Goal: Task Accomplishment & Management: Complete application form

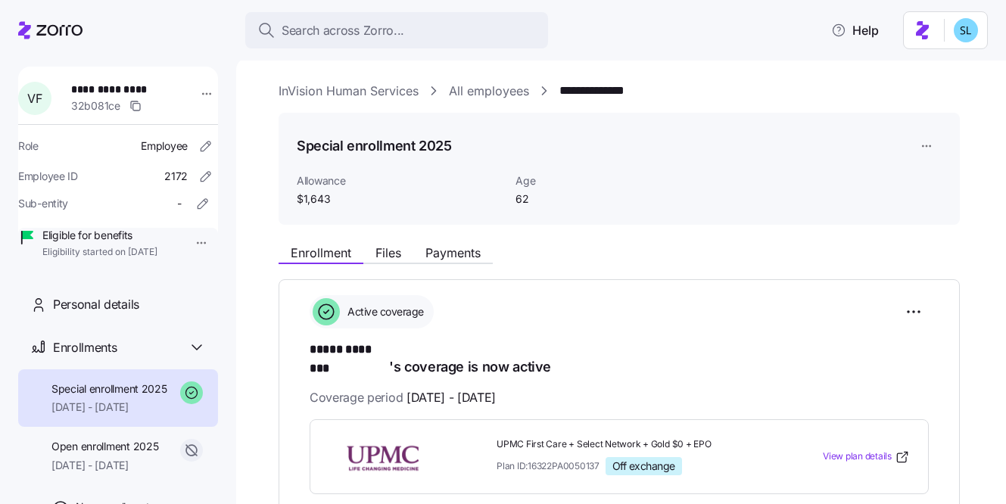
scroll to position [241, 0]
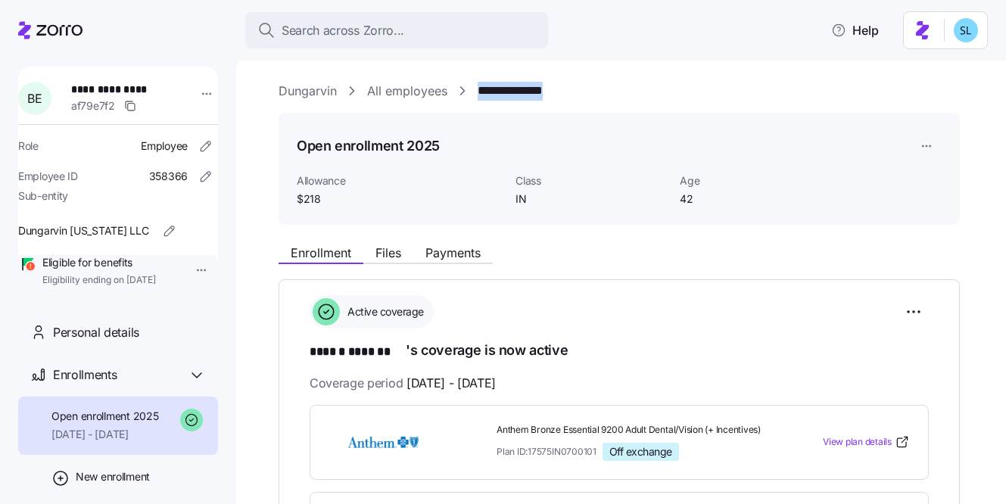
drag, startPoint x: 611, startPoint y: 87, endPoint x: 480, endPoint y: 91, distance: 131.0
click at [480, 91] on div "**********" at bounding box center [632, 91] width 706 height 19
copy link "**********"
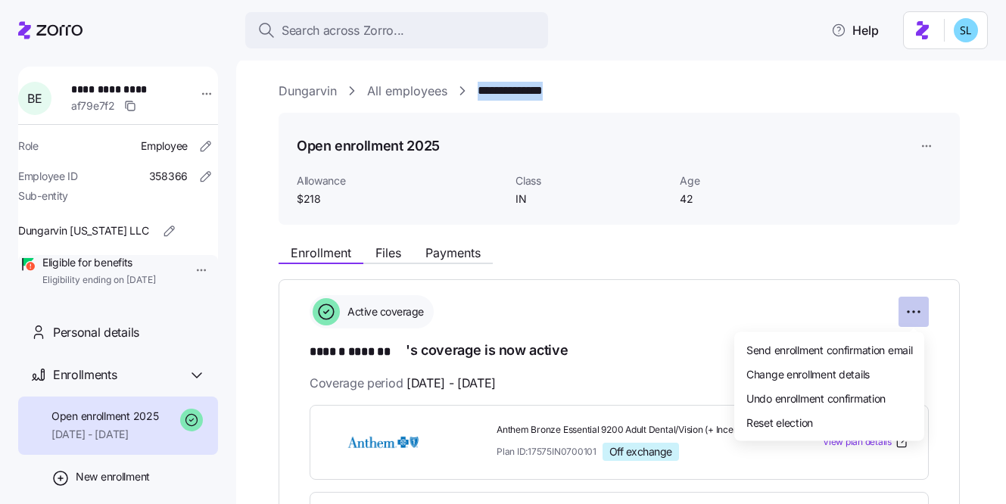
click at [915, 321] on html "**********" at bounding box center [503, 247] width 1006 height 495
click at [911, 369] on div "Change enrollment details" at bounding box center [829, 374] width 178 height 24
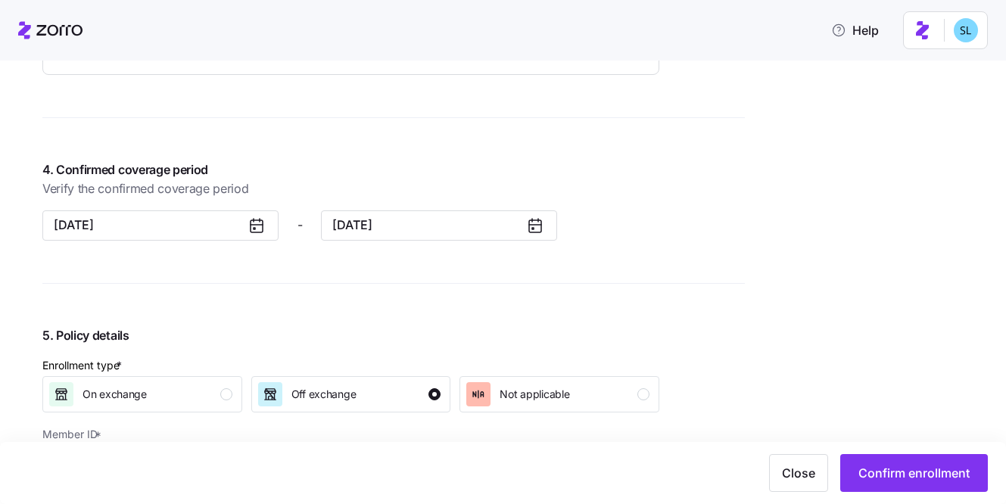
scroll to position [1250, 0]
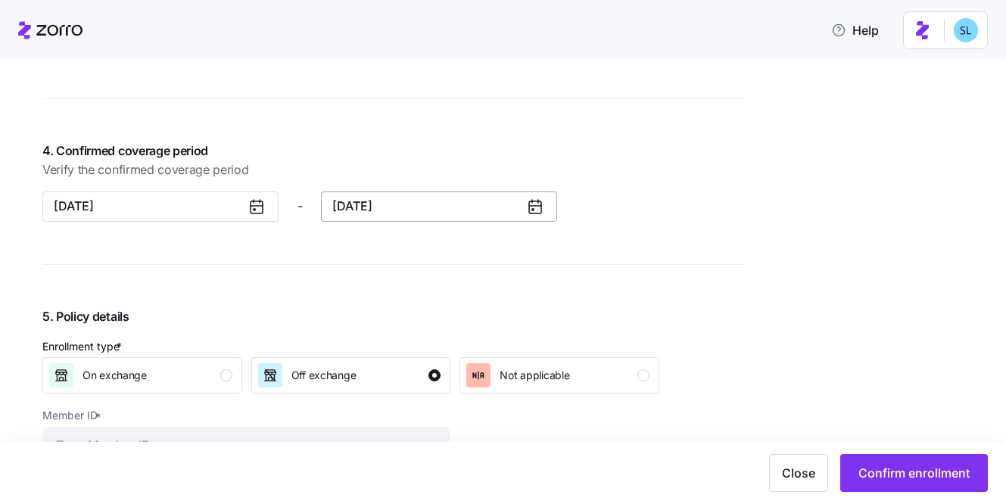
click at [369, 197] on button "12/31/2025" at bounding box center [439, 206] width 236 height 30
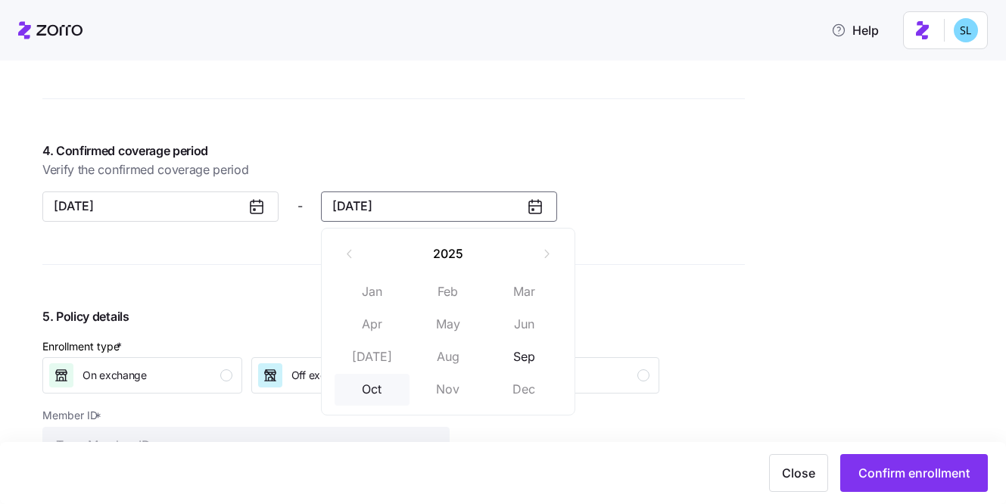
click at [375, 384] on button "Oct" at bounding box center [373, 390] width 76 height 32
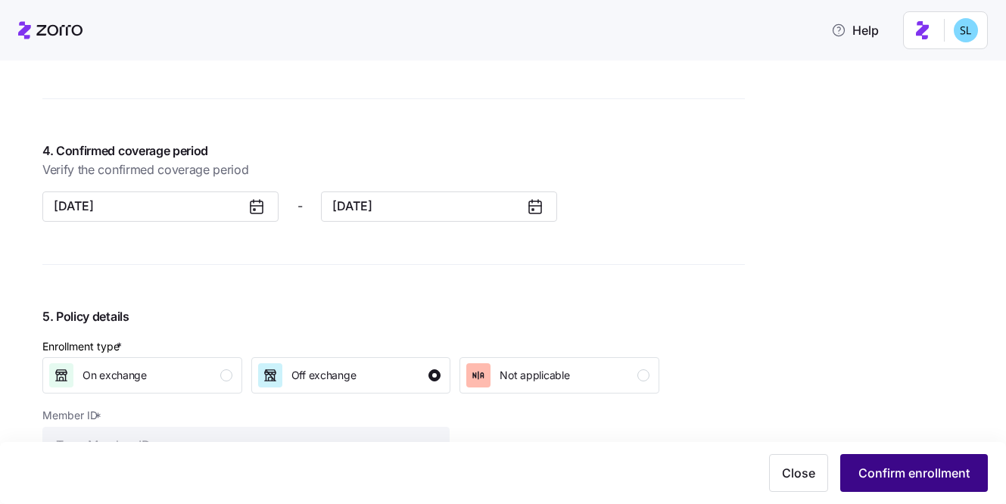
click at [898, 478] on span "Confirm enrollment" at bounding box center [913, 473] width 111 height 18
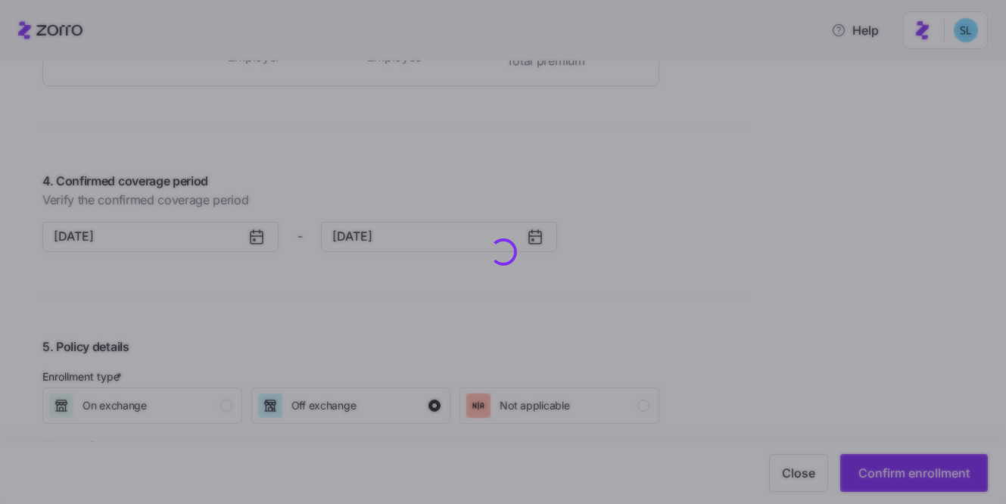
scroll to position [1280, 0]
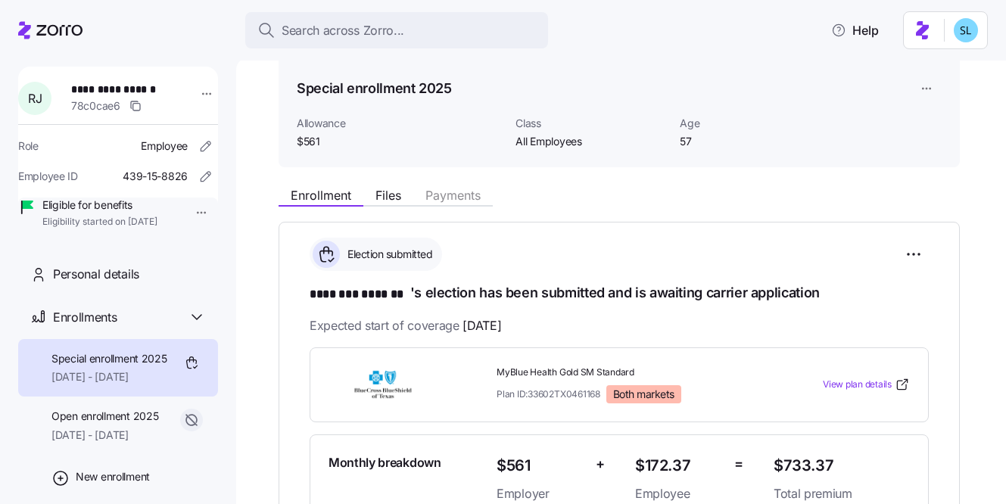
scroll to position [117, 0]
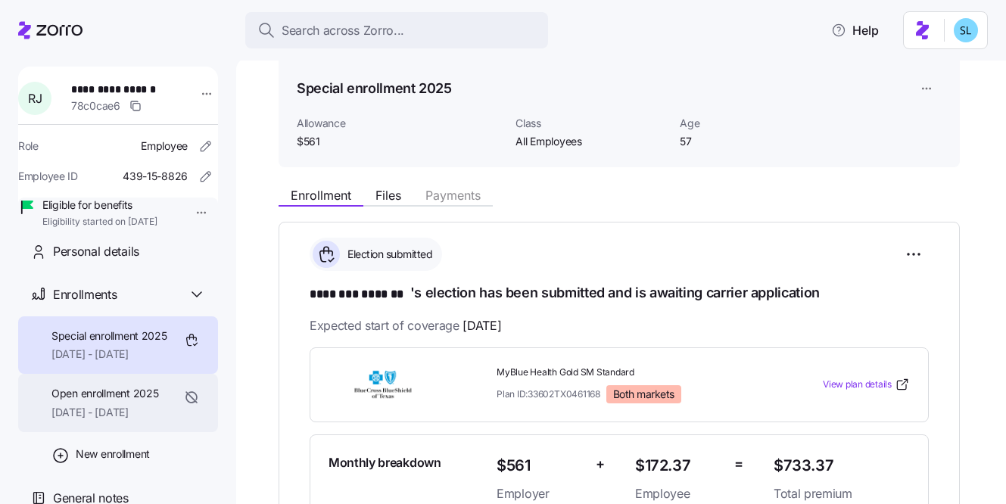
click at [109, 415] on span "[DATE] - [DATE]" at bounding box center [104, 412] width 107 height 15
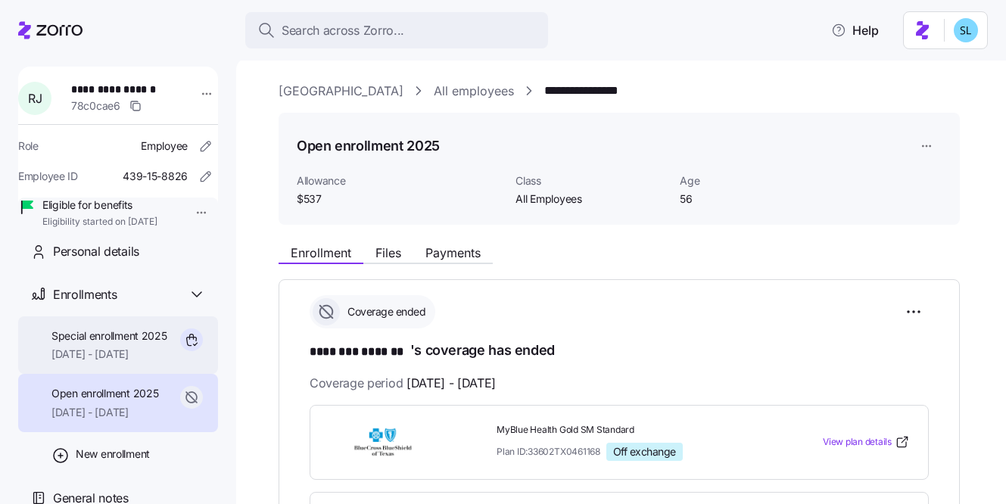
click at [111, 347] on span "[DATE] - [DATE]" at bounding box center [109, 354] width 116 height 15
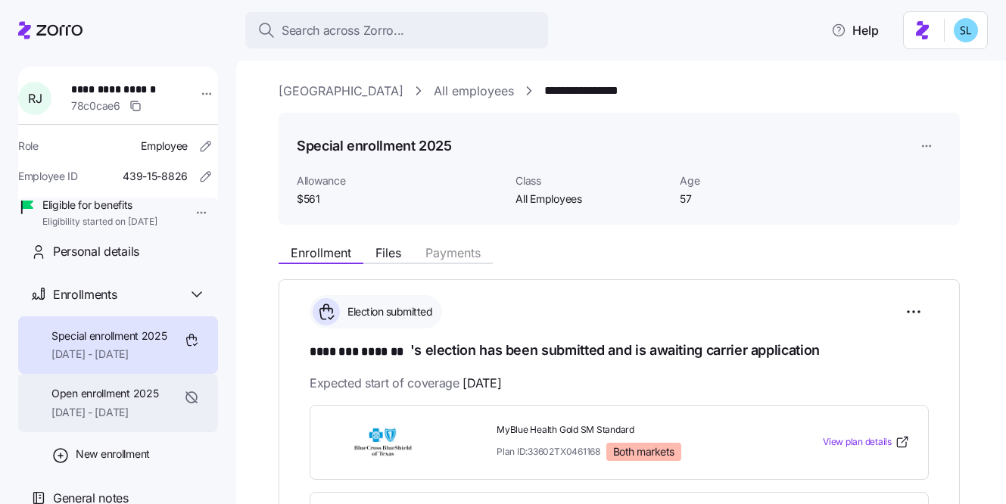
click at [101, 416] on span "[DATE] - [DATE]" at bounding box center [104, 412] width 107 height 15
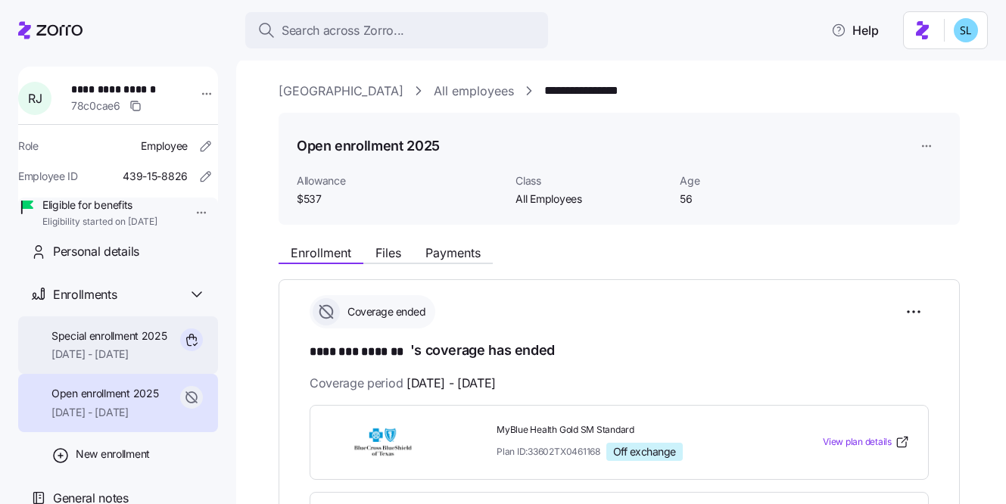
click at [98, 347] on span "[DATE] - [DATE]" at bounding box center [109, 354] width 116 height 15
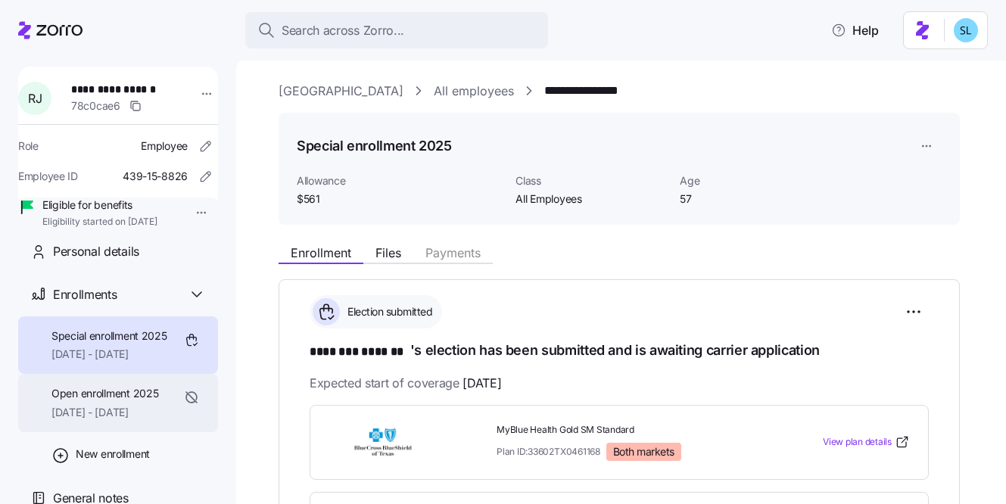
click at [111, 374] on div "Open enrollment 2025 [DATE] - [DATE]" at bounding box center [118, 403] width 200 height 58
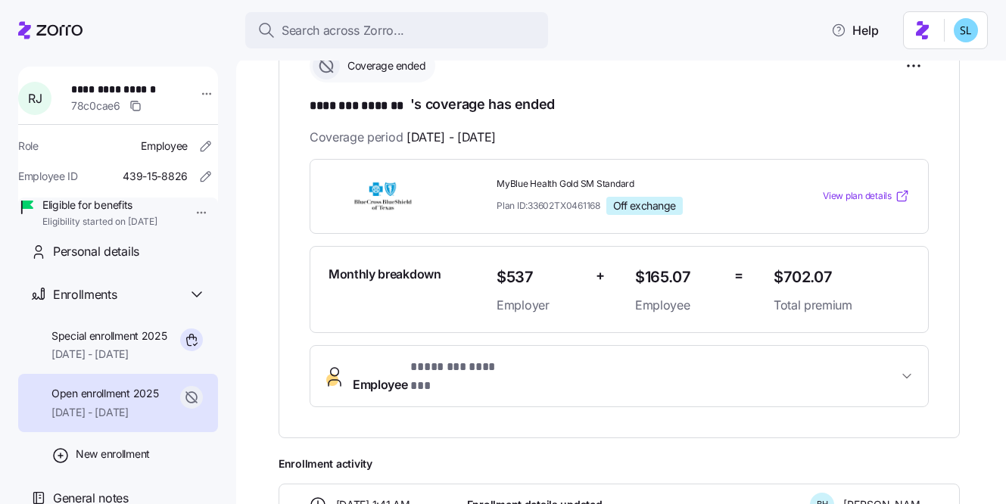
scroll to position [303, 0]
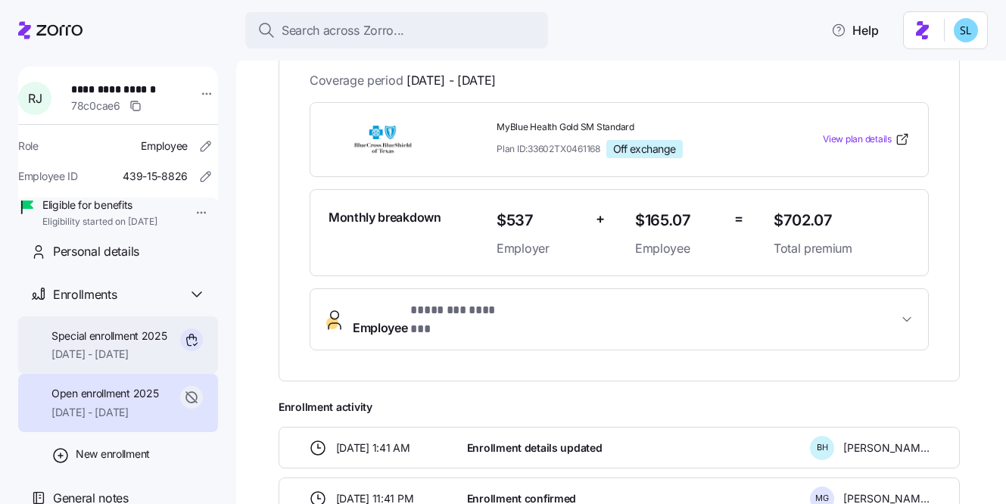
click at [133, 347] on span "[DATE] - [DATE]" at bounding box center [109, 354] width 116 height 15
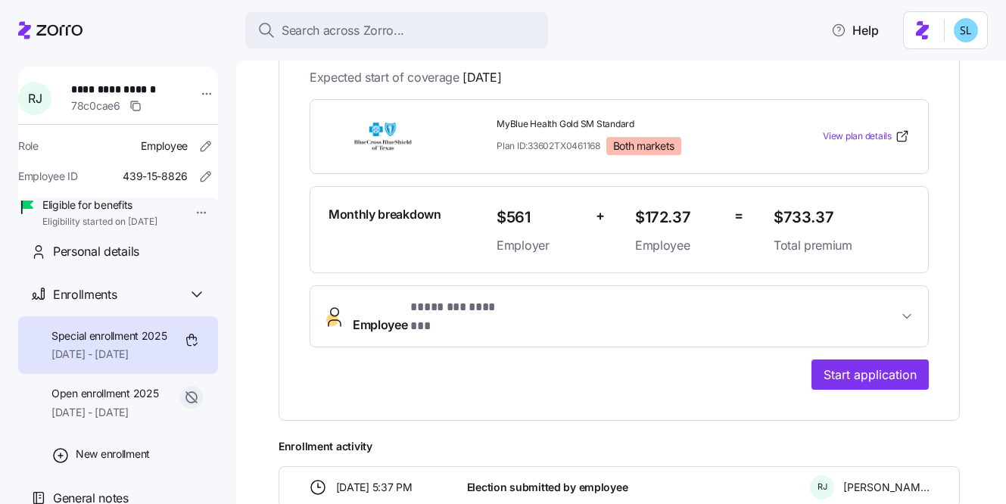
scroll to position [437, 0]
